Goal: Task Accomplishment & Management: Complete application form

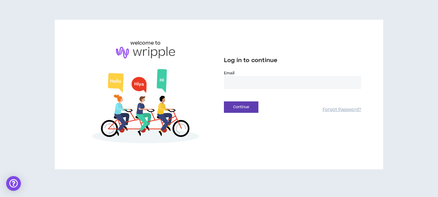
drag, startPoint x: 251, startPoint y: 76, endPoint x: 248, endPoint y: 81, distance: 6.4
click at [251, 77] on input "email" at bounding box center [292, 82] width 137 height 13
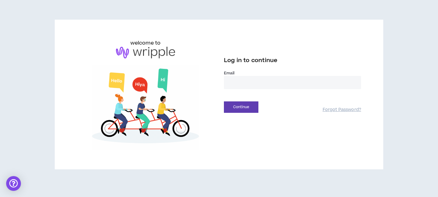
click at [247, 81] on input "email" at bounding box center [292, 82] width 137 height 13
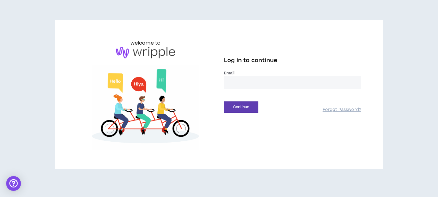
type input "**********"
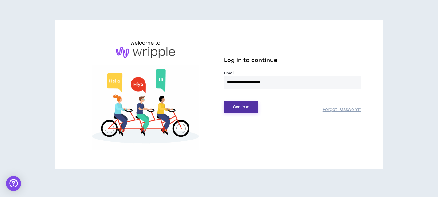
click at [241, 107] on button "Continue" at bounding box center [241, 106] width 34 height 11
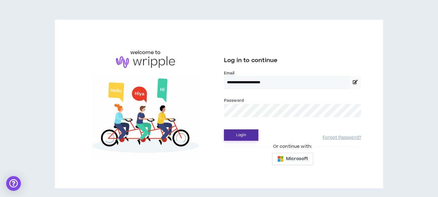
click at [236, 135] on button "Login" at bounding box center [241, 134] width 34 height 11
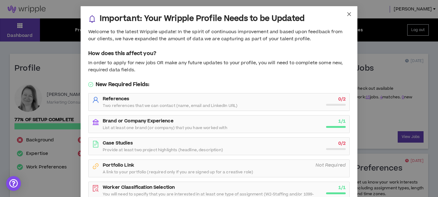
click at [348, 13] on icon "close" at bounding box center [348, 14] width 5 height 5
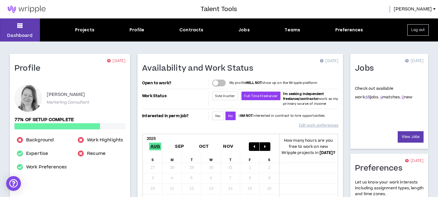
click at [366, 96] on link "15" at bounding box center [368, 97] width 4 height 6
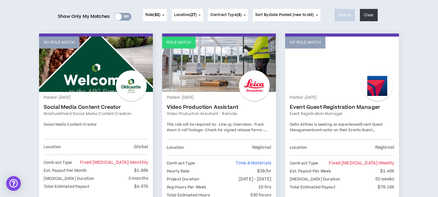
scroll to position [78, 0]
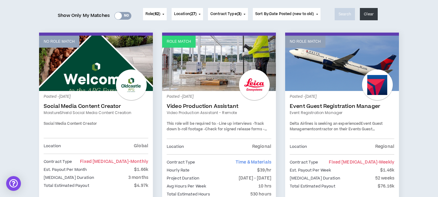
click at [77, 106] on link "Social Media Content Creator" at bounding box center [96, 106] width 105 height 6
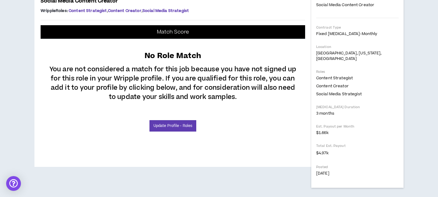
scroll to position [243, 0]
